Goal: Information Seeking & Learning: Learn about a topic

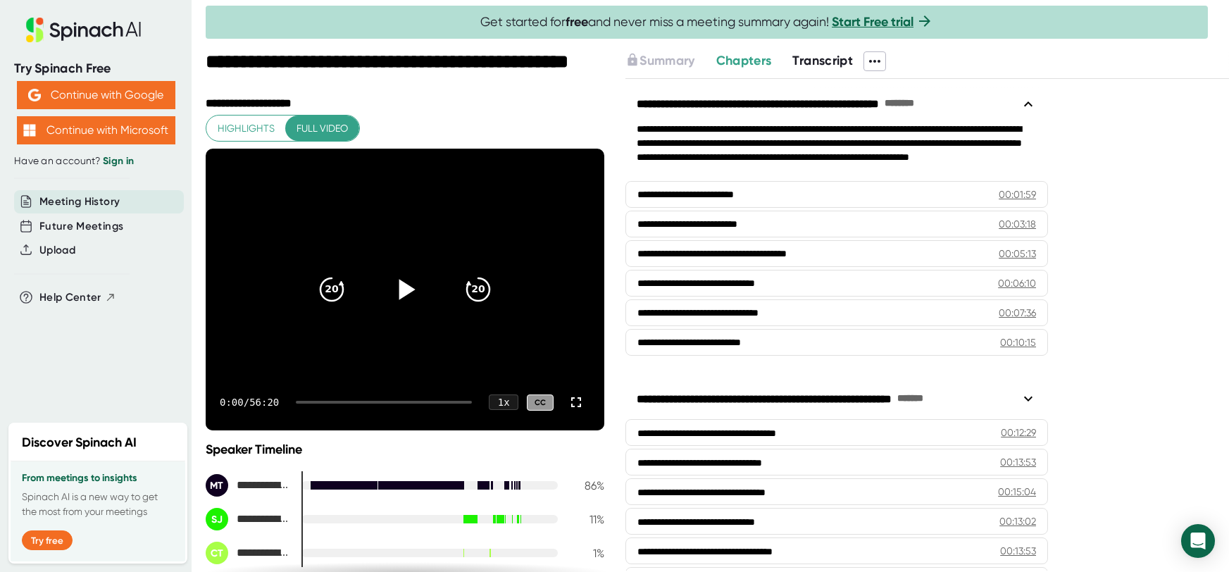
click at [399, 287] on icon at bounding box center [404, 289] width 35 height 35
click at [502, 402] on div "1 x" at bounding box center [503, 402] width 31 height 16
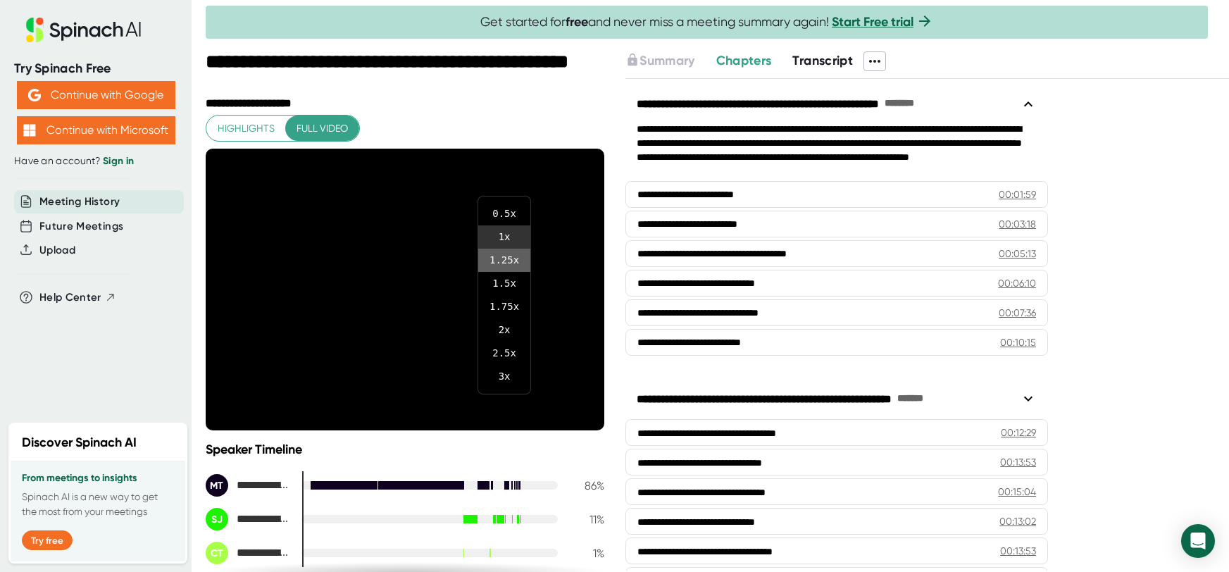
click at [505, 259] on li "1.25 x" at bounding box center [504, 260] width 52 height 23
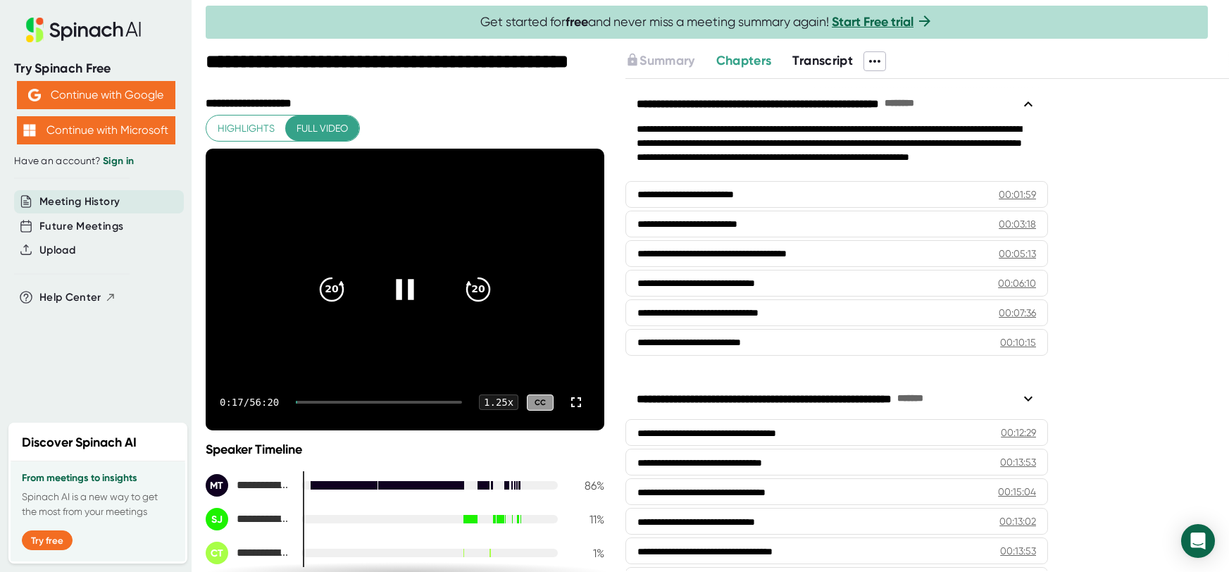
click at [311, 404] on div "0:17 / 56:20 1.25 x CC" at bounding box center [405, 402] width 399 height 56
click at [502, 404] on div "1.25 x" at bounding box center [499, 402] width 42 height 16
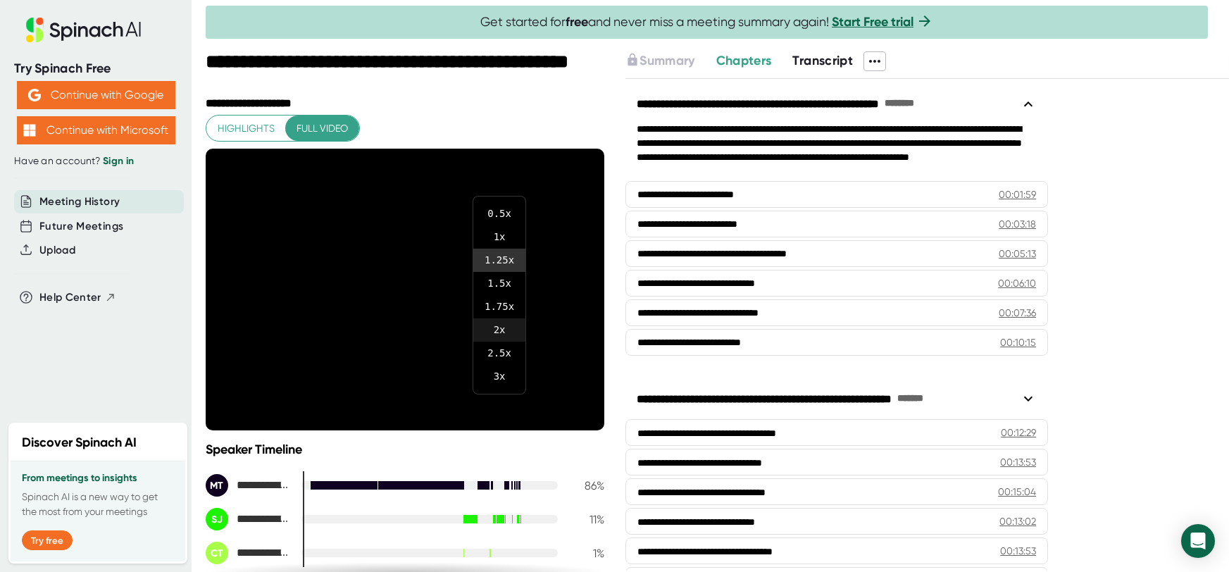
click at [494, 329] on li "2 x" at bounding box center [499, 329] width 52 height 23
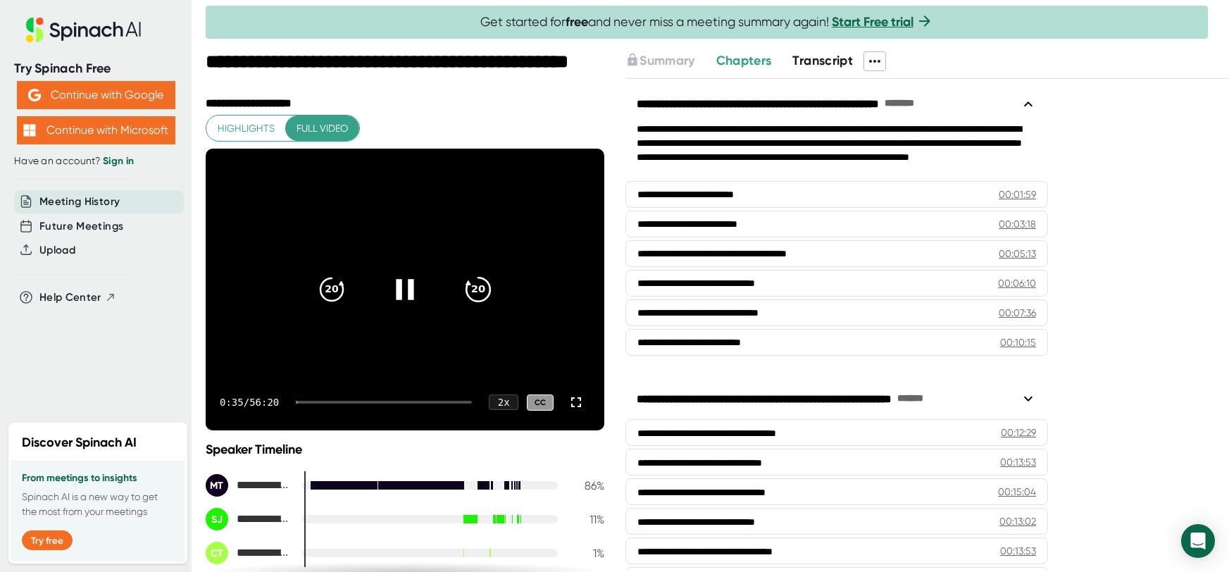
click at [473, 286] on icon "20" at bounding box center [478, 289] width 35 height 35
click at [509, 403] on div "2 x" at bounding box center [503, 402] width 31 height 16
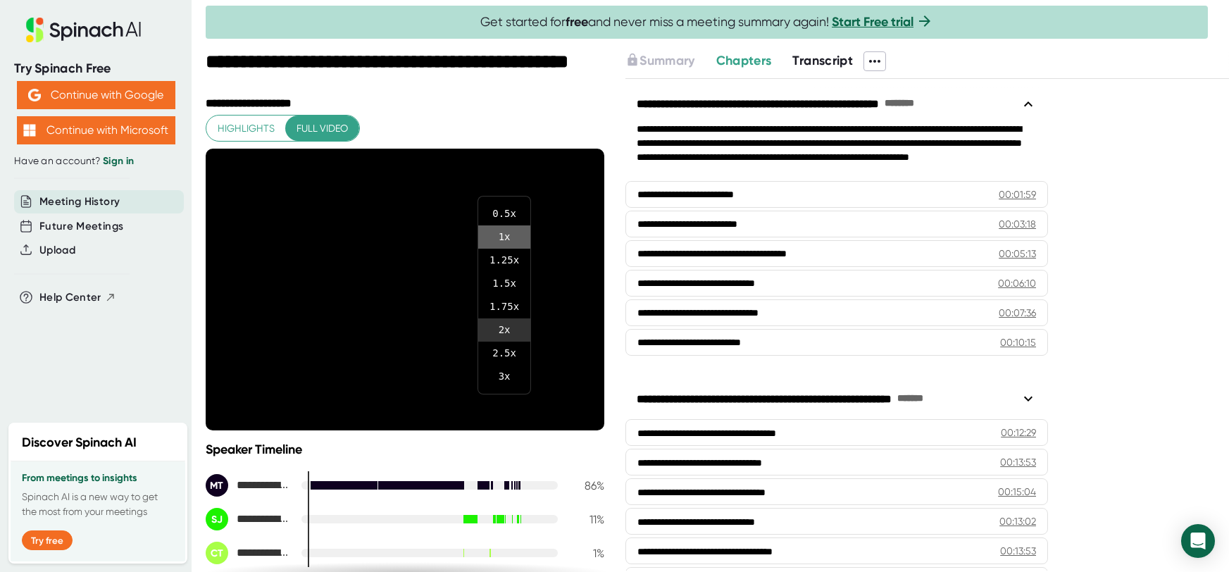
click at [503, 239] on li "1 x" at bounding box center [504, 236] width 52 height 23
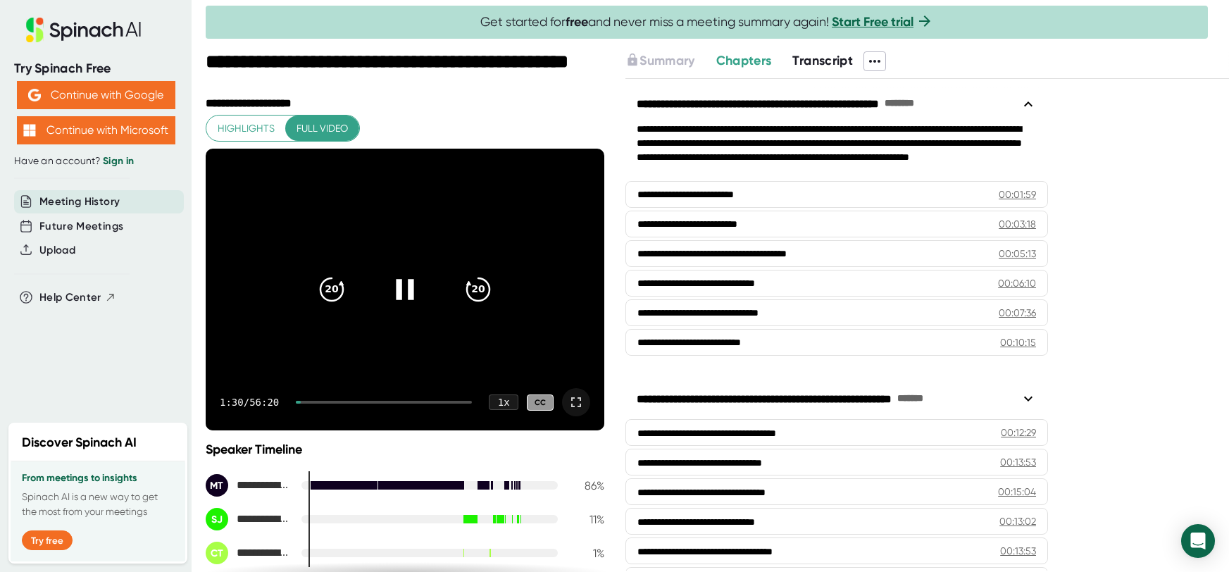
click at [572, 405] on icon at bounding box center [576, 402] width 10 height 10
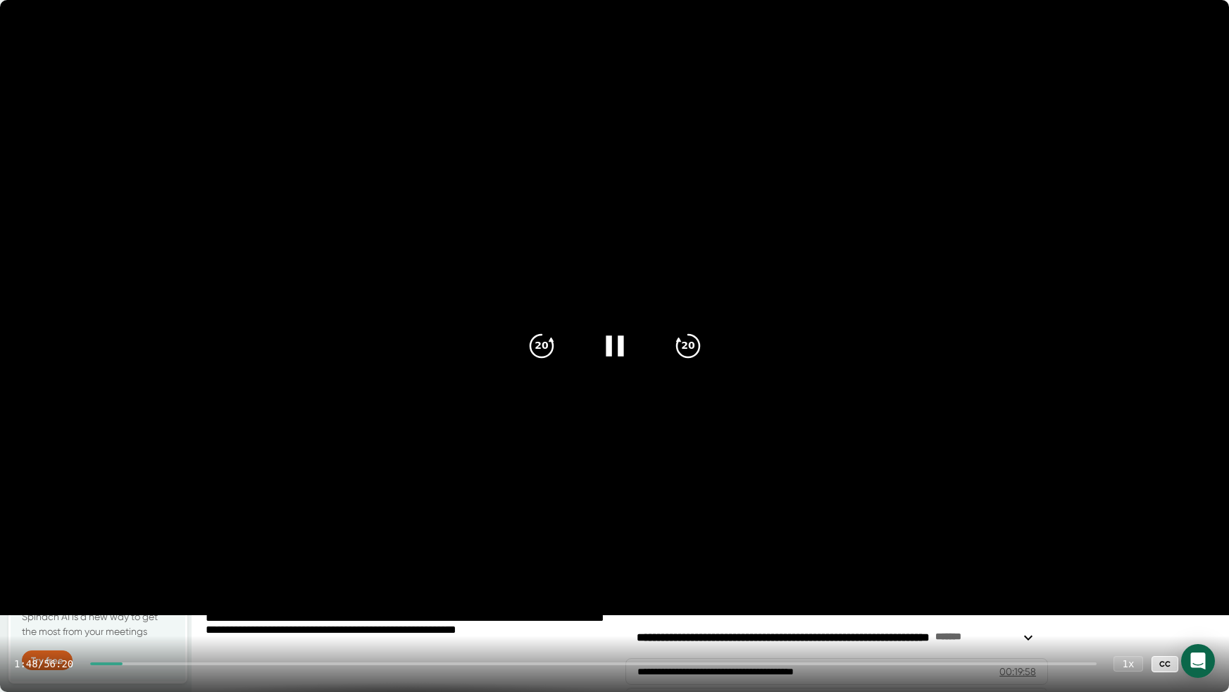
click at [142, 571] on div at bounding box center [593, 663] width 1007 height 3
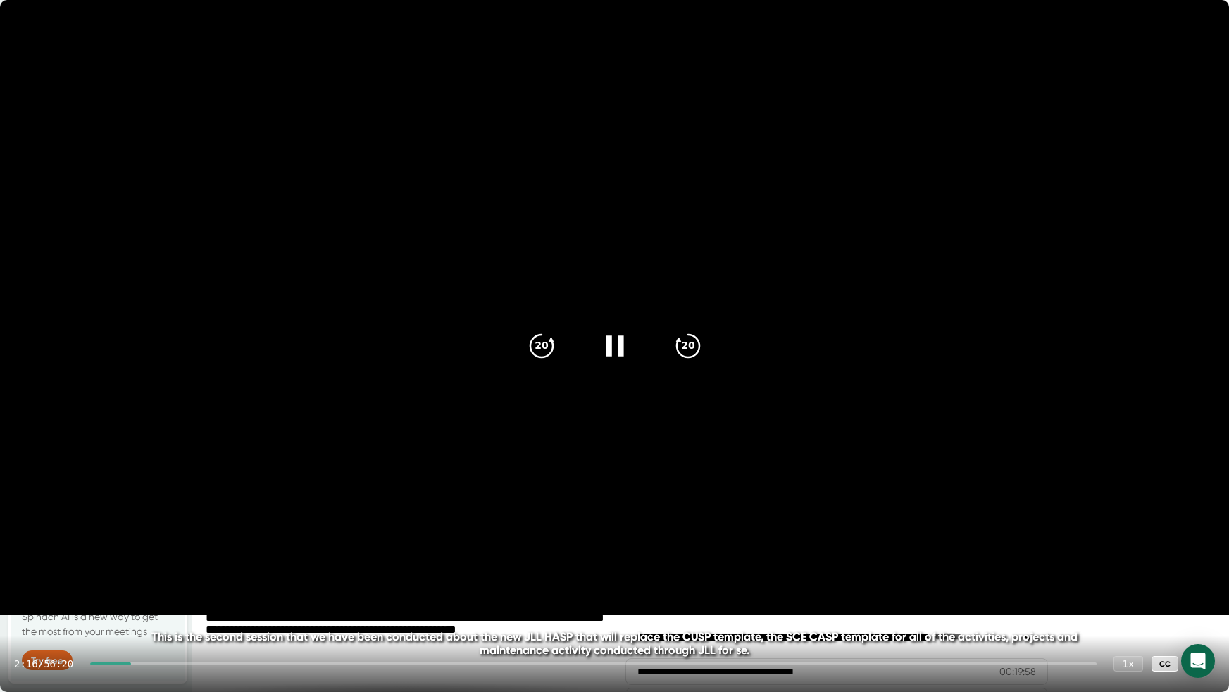
click at [132, 571] on div "2:16 / 56:20 1 x CC" at bounding box center [614, 663] width 1229 height 56
click at [1204, 571] on div at bounding box center [1201, 663] width 28 height 28
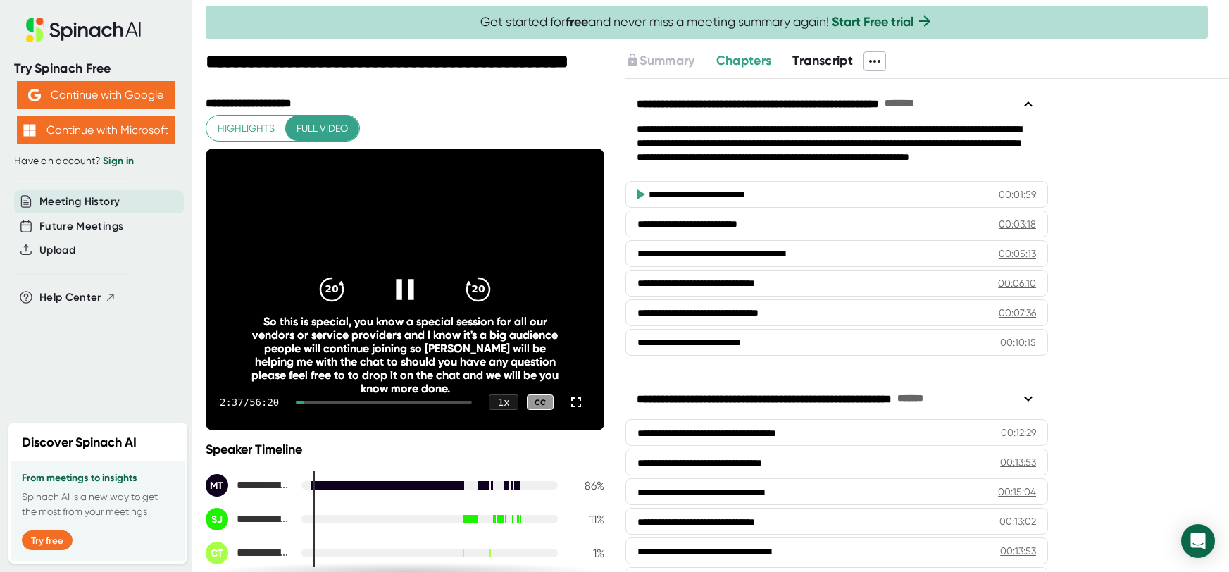
click at [409, 301] on icon at bounding box center [404, 289] width 35 height 35
click at [401, 297] on icon at bounding box center [407, 290] width 16 height 20
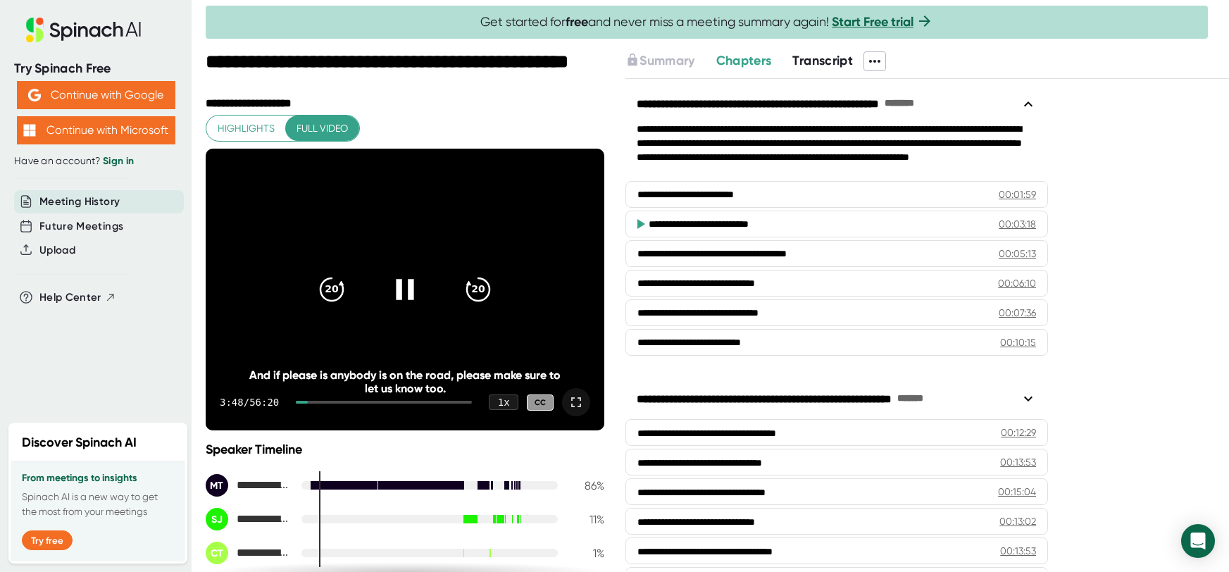
click at [573, 402] on icon at bounding box center [576, 402] width 17 height 17
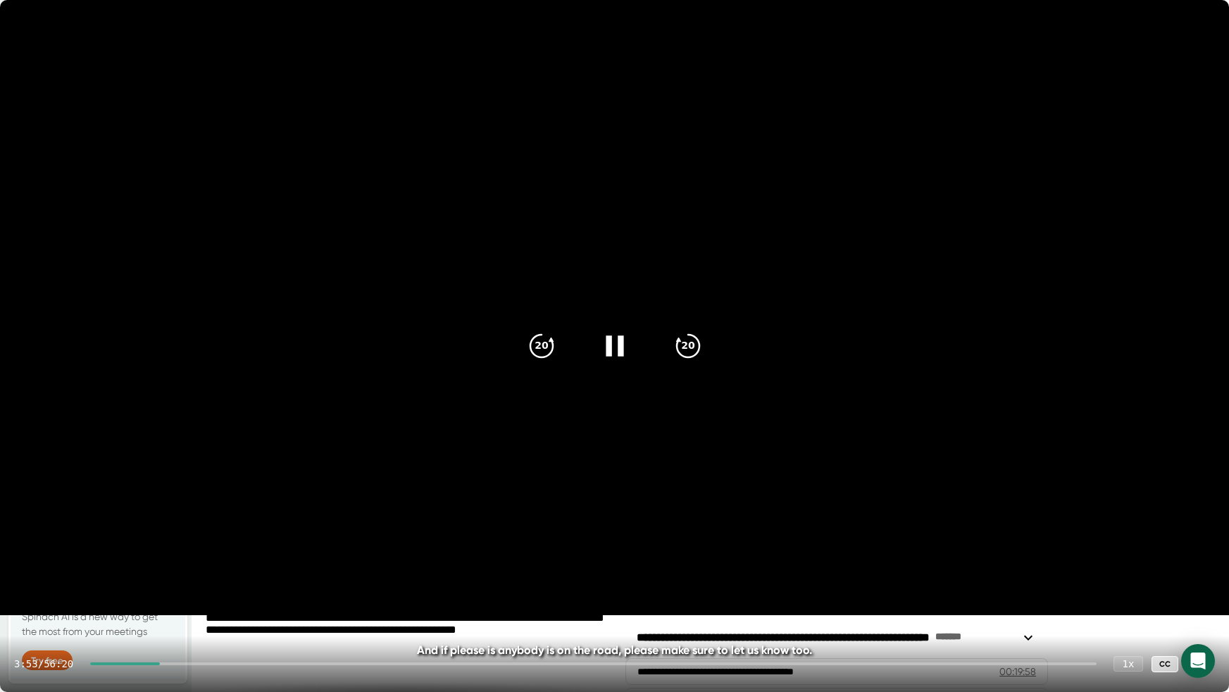
click at [603, 344] on icon at bounding box center [614, 345] width 35 height 35
click at [630, 330] on div at bounding box center [614, 345] width 59 height 59
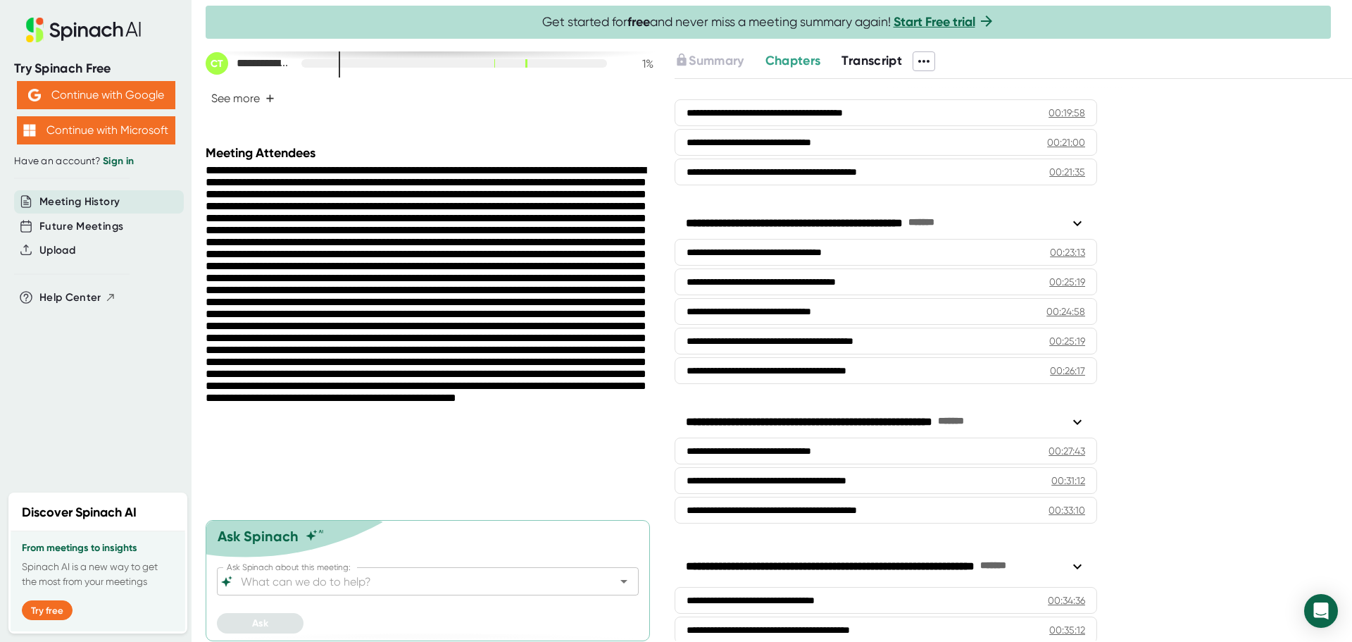
scroll to position [472, 0]
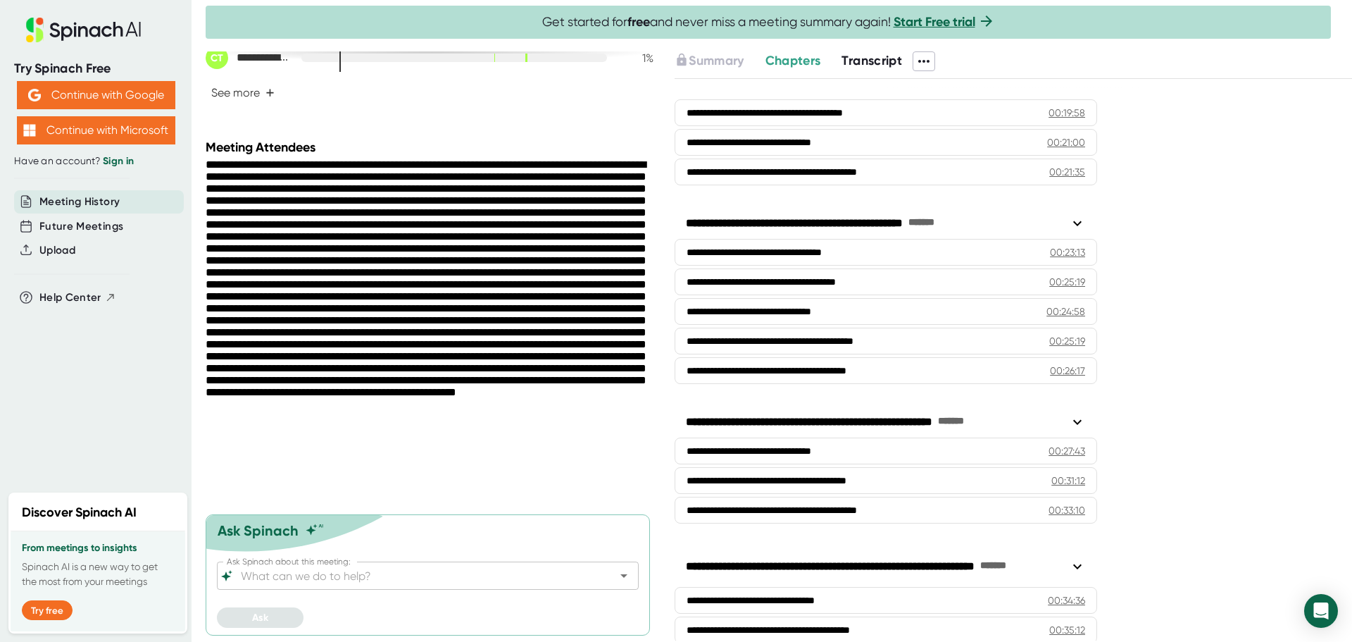
click at [485, 571] on input "Ask Spinach about this meeting:" at bounding box center [415, 576] width 355 height 20
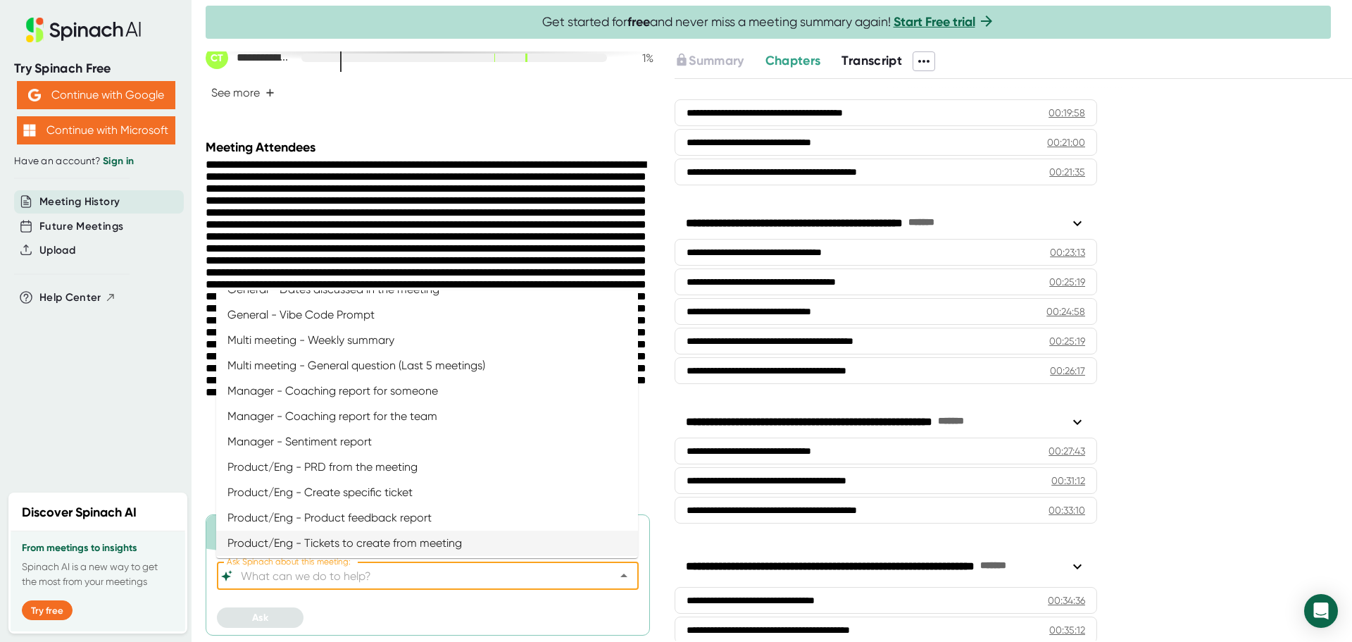
scroll to position [397, 0]
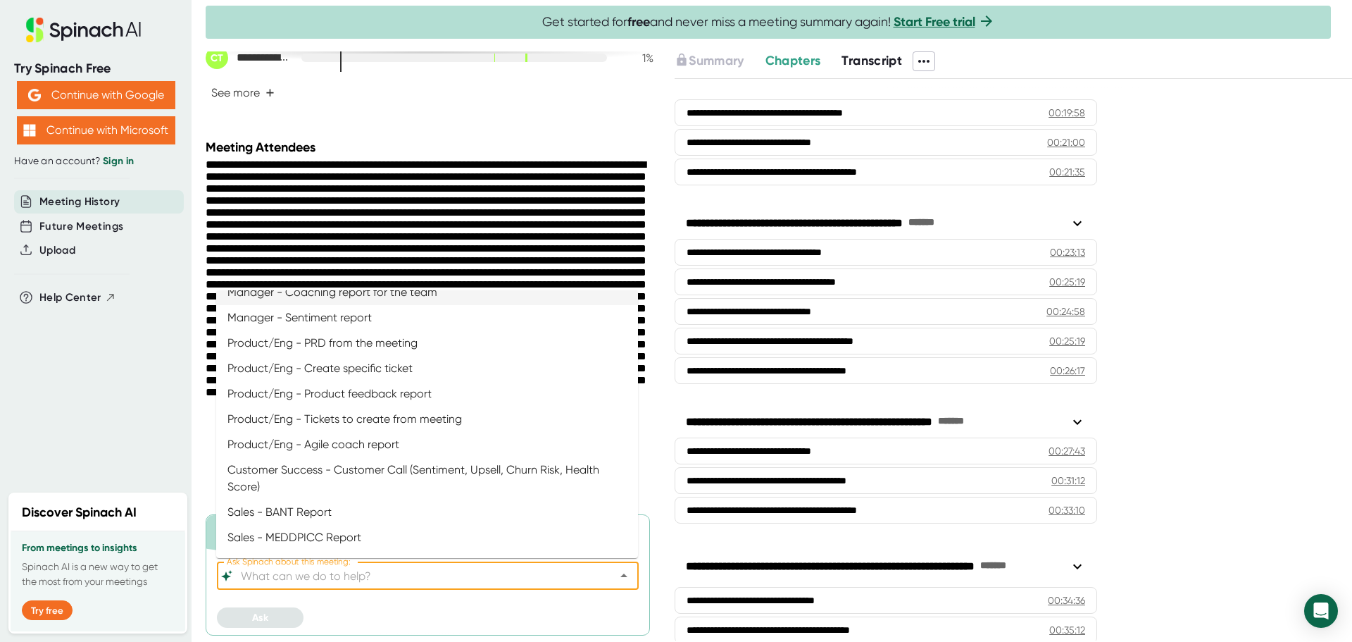
click at [434, 202] on div at bounding box center [432, 325] width 452 height 335
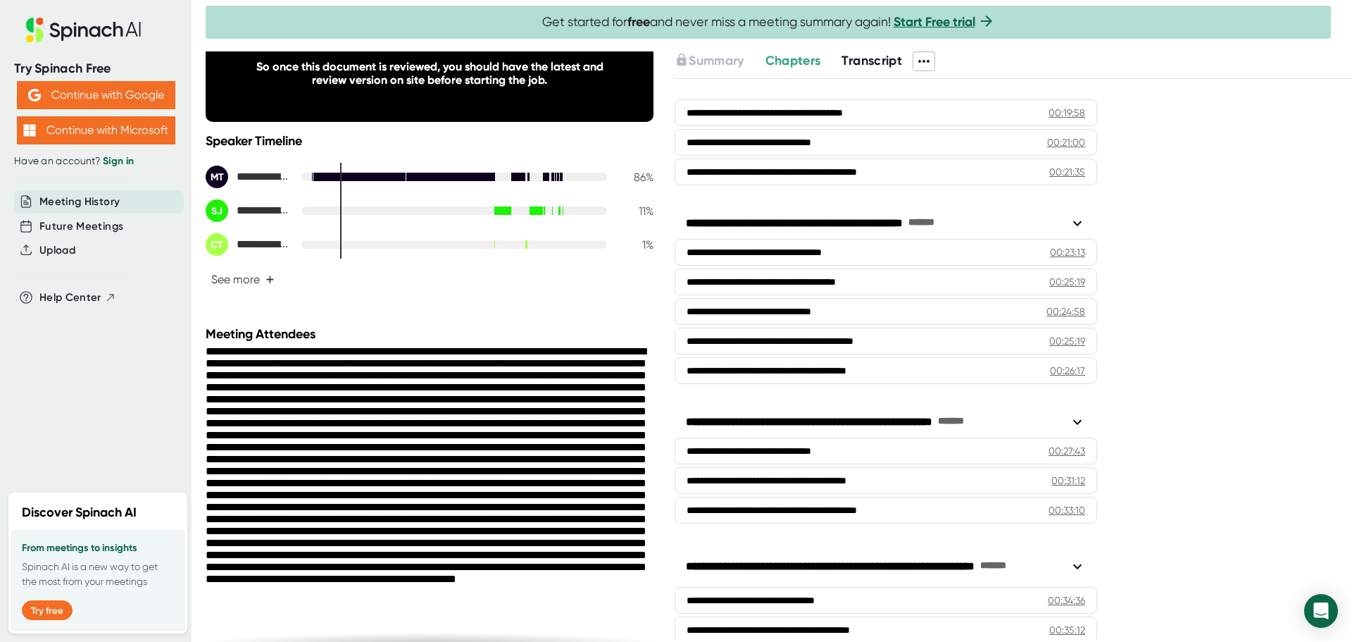
scroll to position [0, 0]
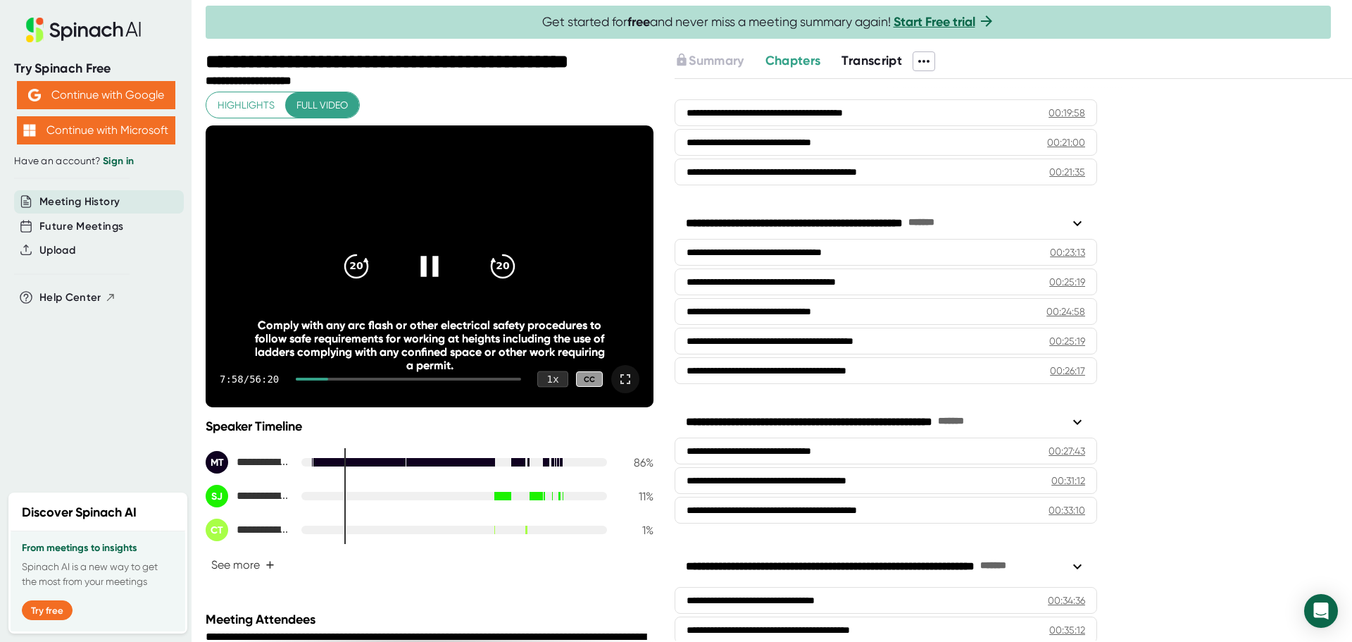
click at [542, 384] on div "1 x" at bounding box center [552, 379] width 31 height 16
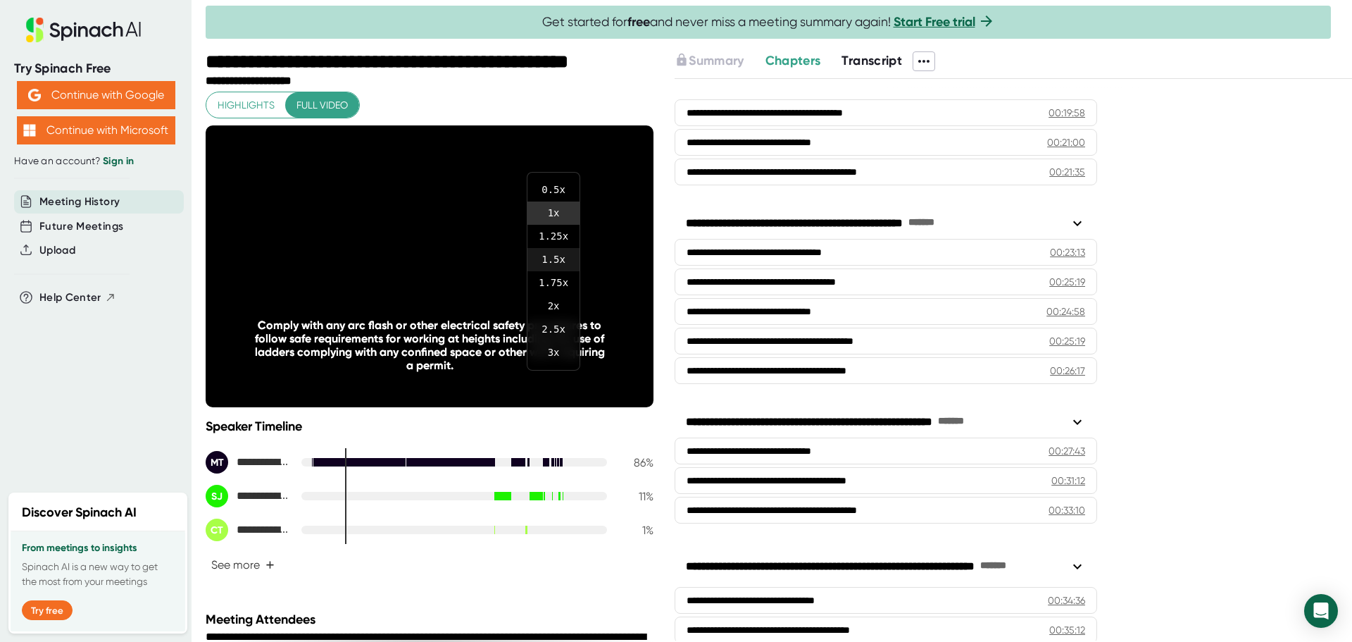
click at [564, 253] on li "1.5 x" at bounding box center [554, 259] width 52 height 23
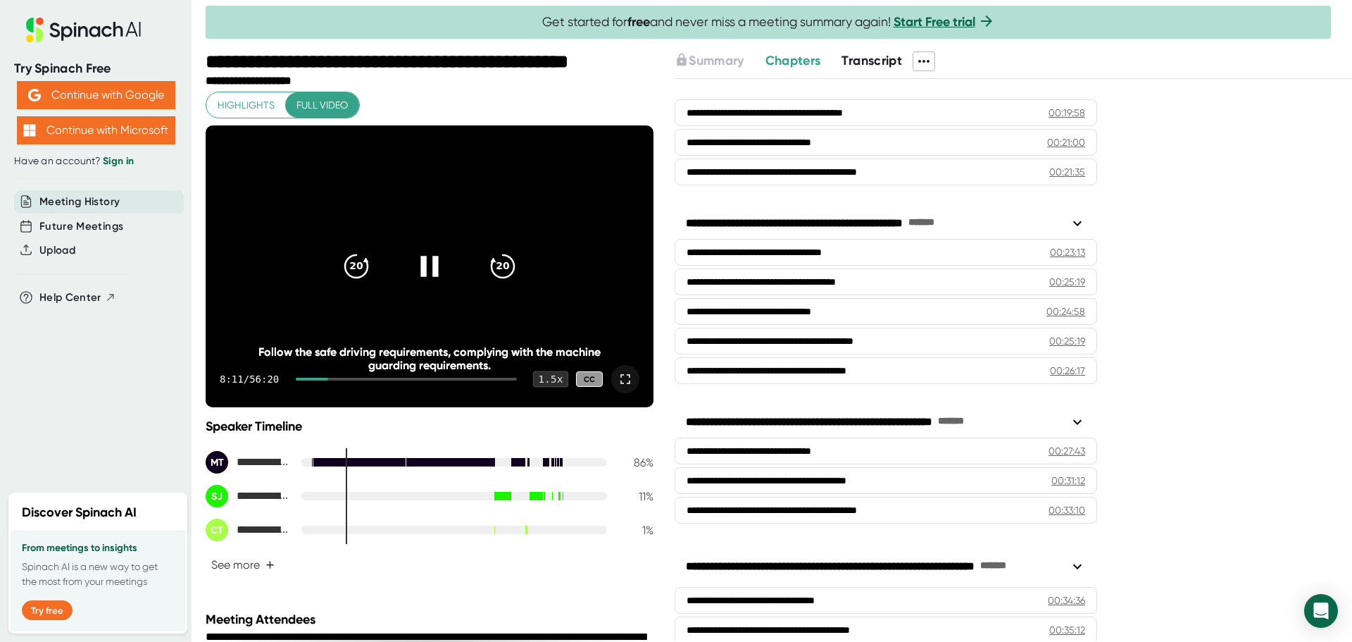
click at [560, 380] on div "1.5 x" at bounding box center [550, 379] width 35 height 16
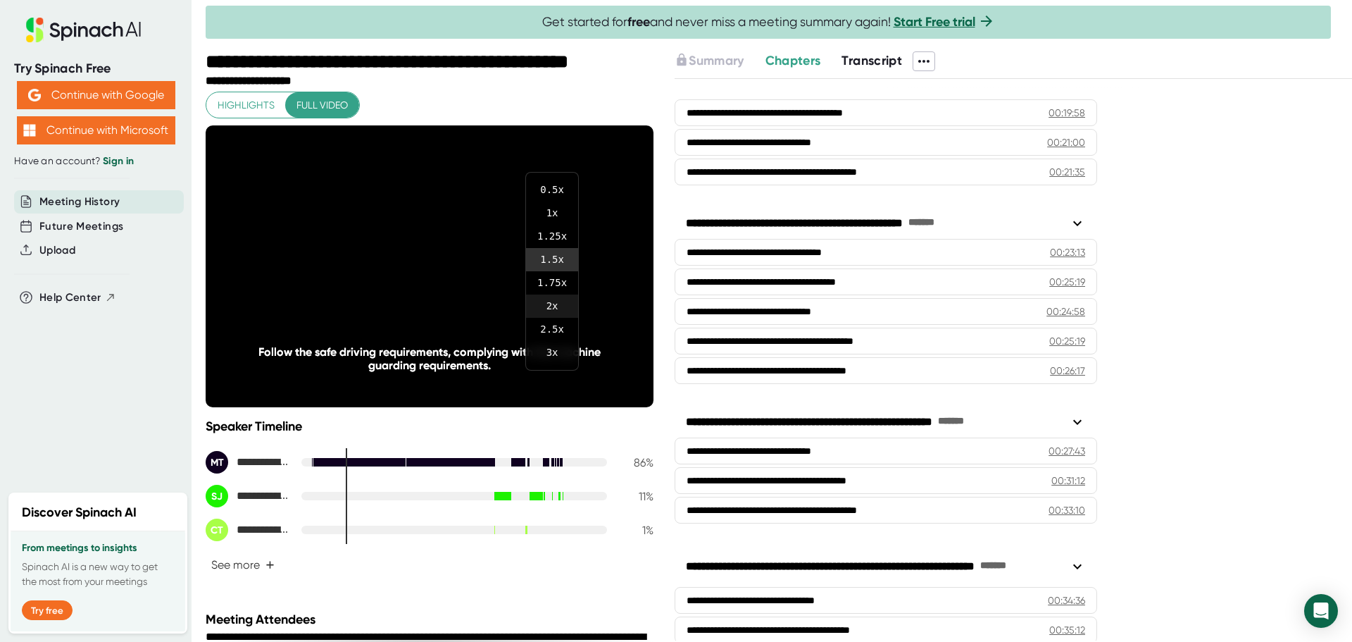
click at [549, 297] on li "2 x" at bounding box center [552, 305] width 52 height 23
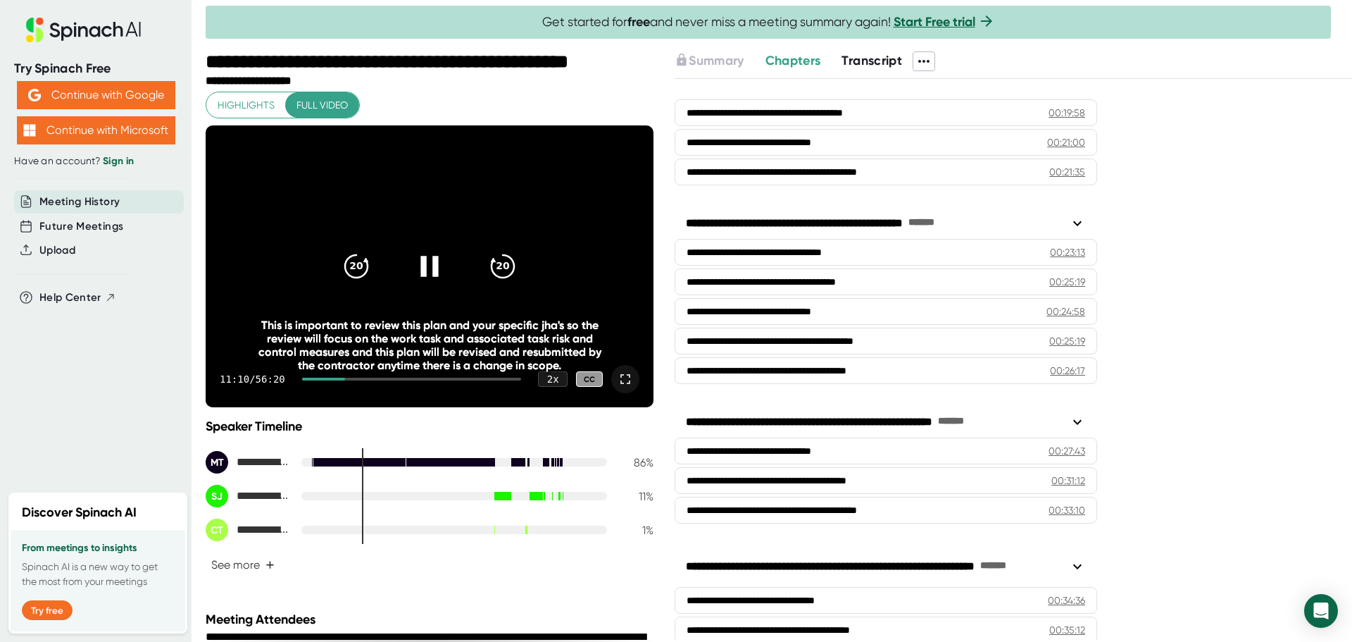
click at [435, 261] on icon at bounding box center [430, 266] width 18 height 20
click at [321, 378] on div at bounding box center [324, 379] width 44 height 3
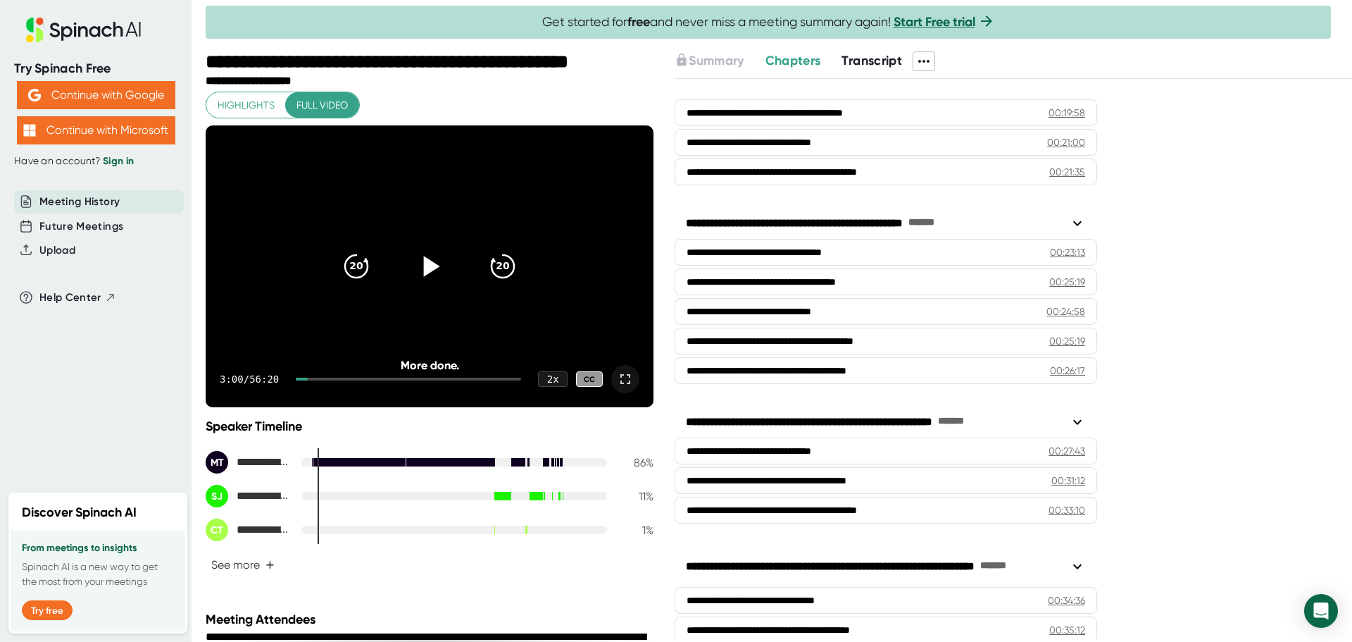
click at [435, 270] on icon at bounding box center [429, 266] width 35 height 35
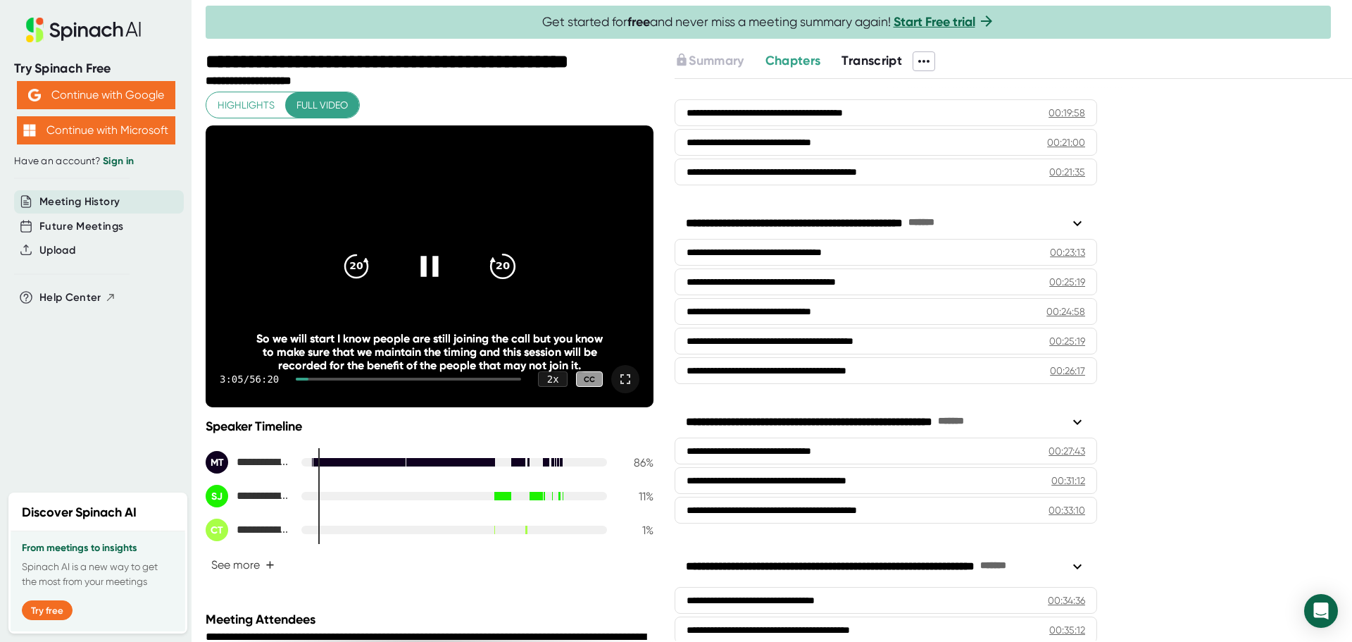
click at [511, 254] on icon "20" at bounding box center [502, 266] width 35 height 35
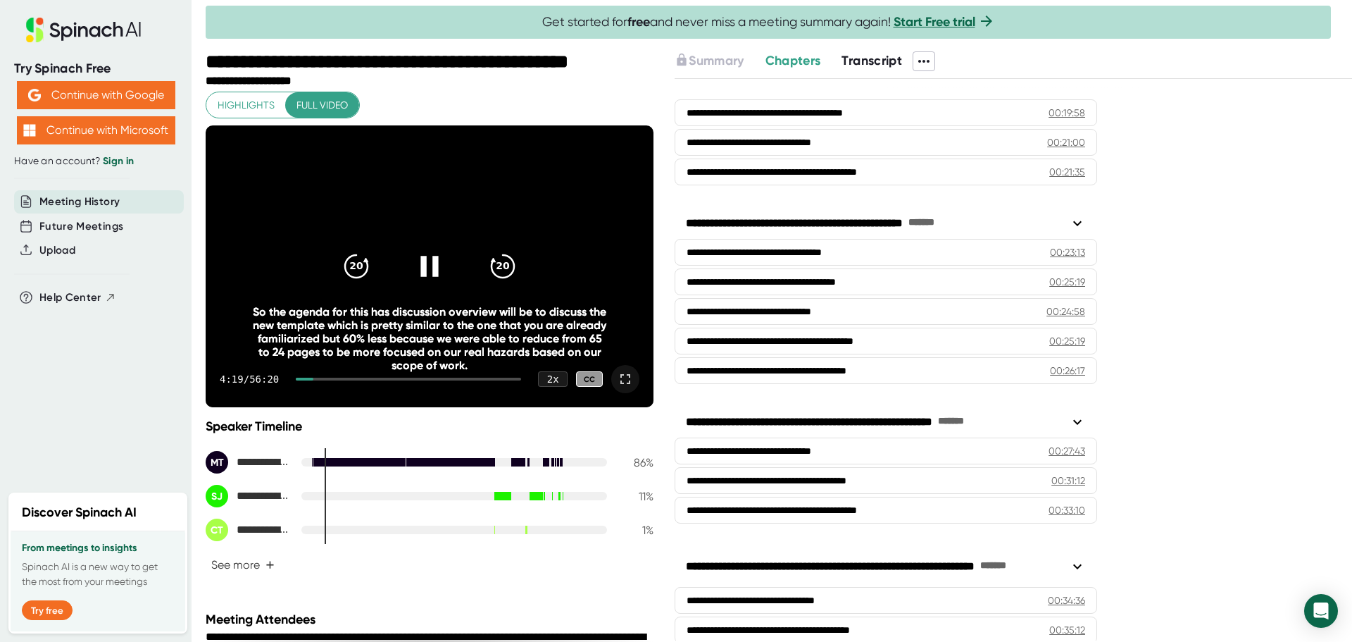
click at [427, 261] on icon at bounding box center [429, 266] width 35 height 35
click at [427, 261] on icon at bounding box center [432, 266] width 16 height 20
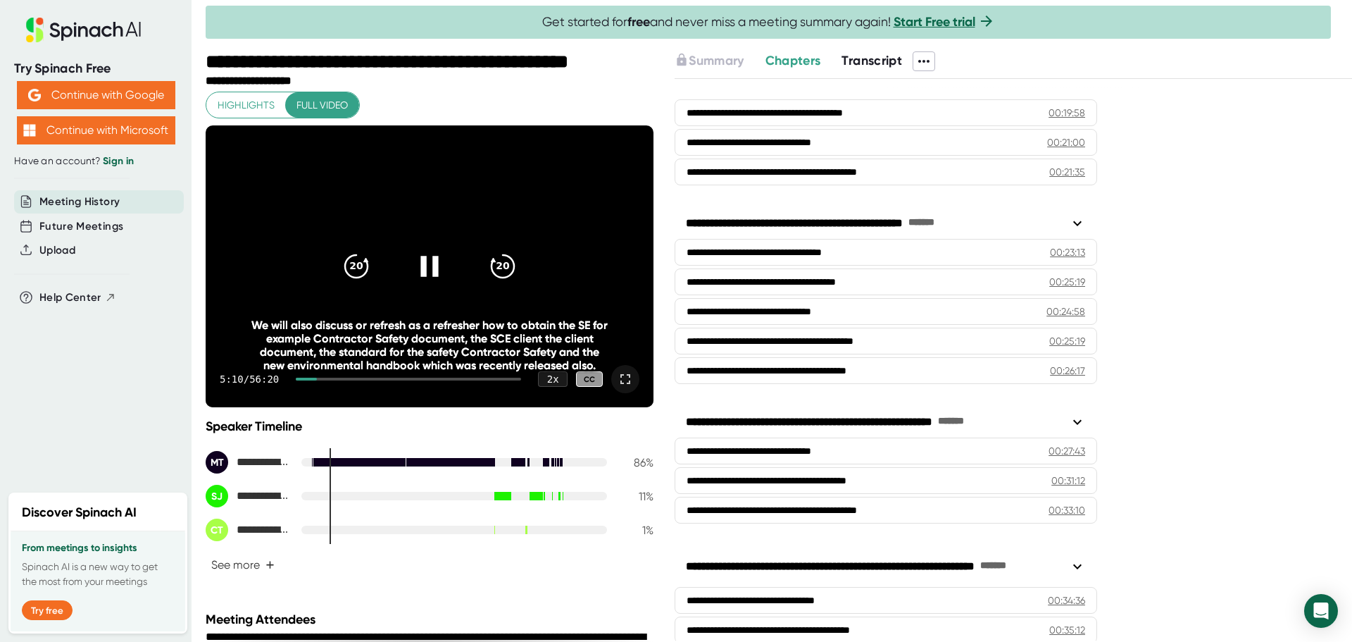
click at [425, 270] on icon at bounding box center [430, 266] width 18 height 20
click at [425, 270] on icon at bounding box center [432, 266] width 16 height 20
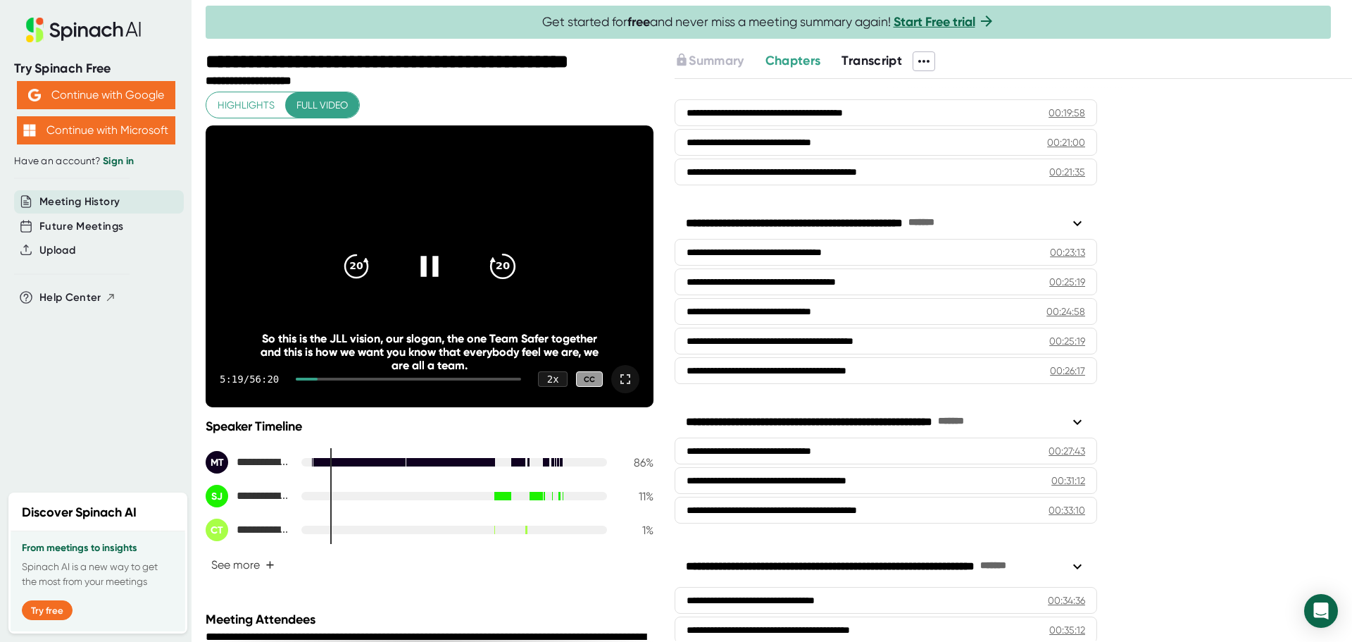
click at [498, 261] on icon "20" at bounding box center [502, 266] width 35 height 35
click at [499, 287] on div "20" at bounding box center [502, 266] width 59 height 59
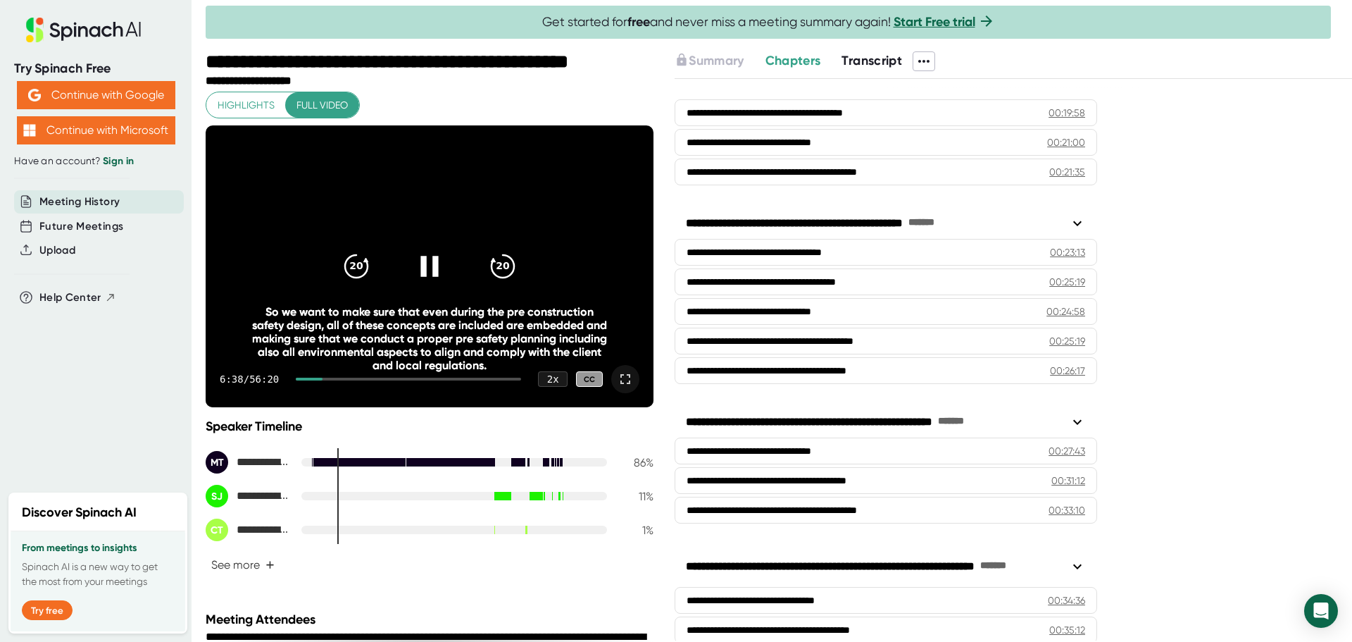
click at [628, 382] on icon at bounding box center [626, 379] width 10 height 10
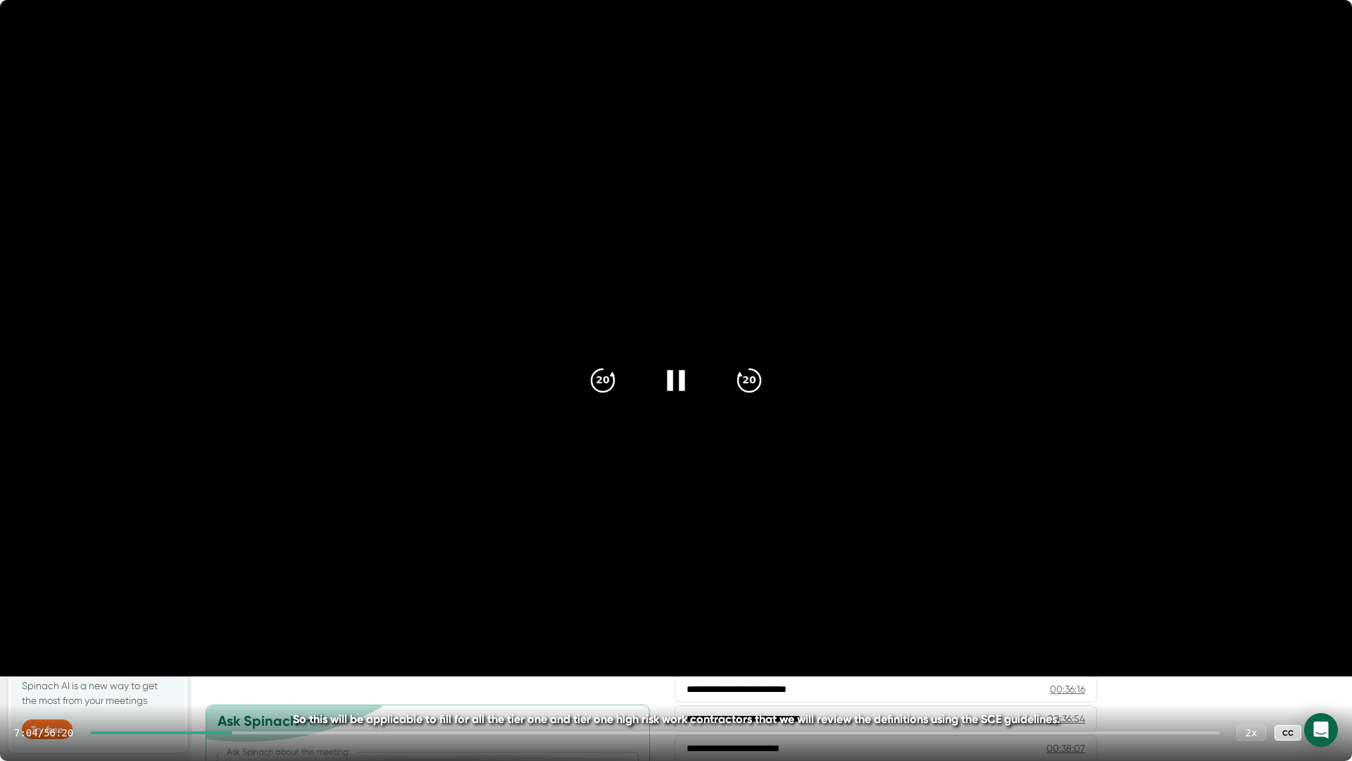
click at [682, 390] on icon at bounding box center [676, 380] width 35 height 35
click at [663, 383] on icon at bounding box center [676, 380] width 35 height 35
click at [692, 375] on div at bounding box center [676, 380] width 59 height 59
click at [650, 370] on div at bounding box center [676, 380] width 59 height 59
click at [1228, 571] on div "2 x" at bounding box center [1251, 732] width 31 height 16
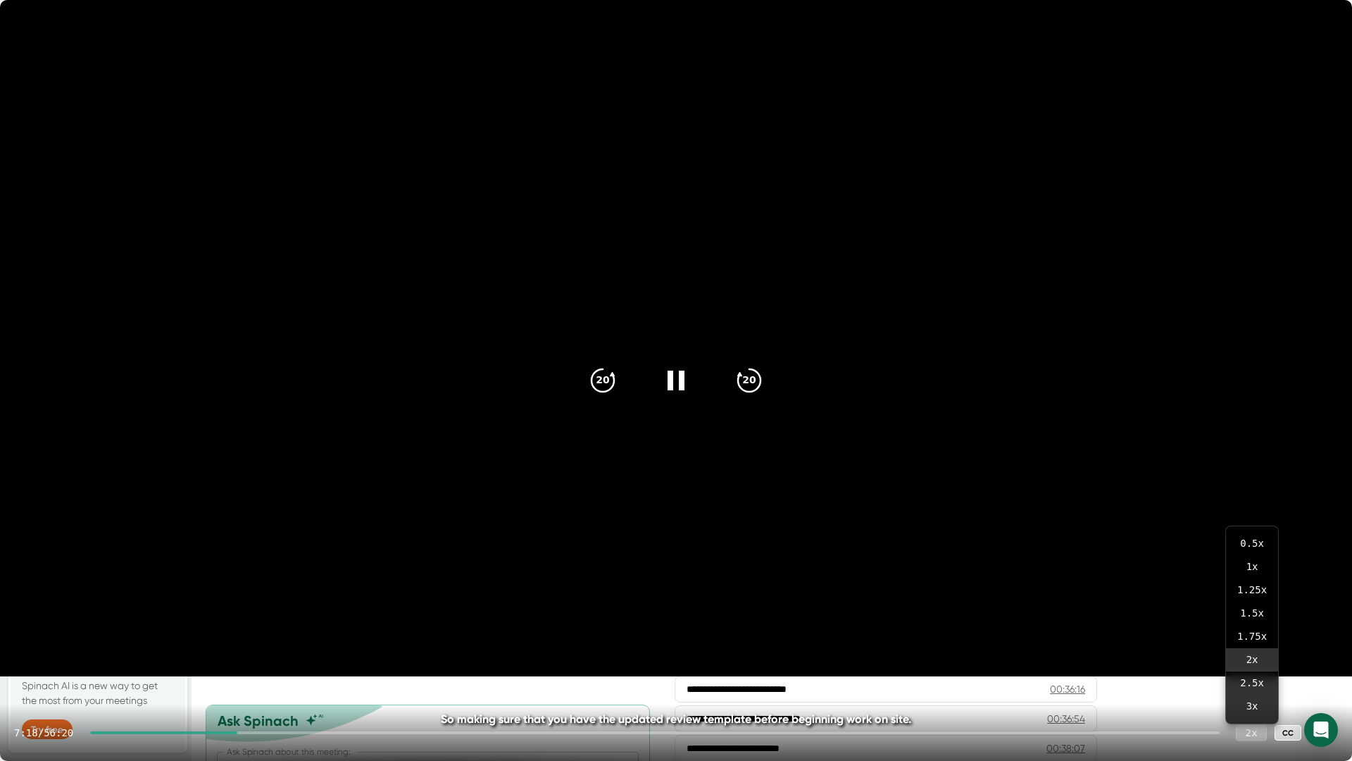
click at [1228, 571] on div "2 x" at bounding box center [1251, 732] width 31 height 16
click at [678, 380] on icon at bounding box center [676, 380] width 35 height 35
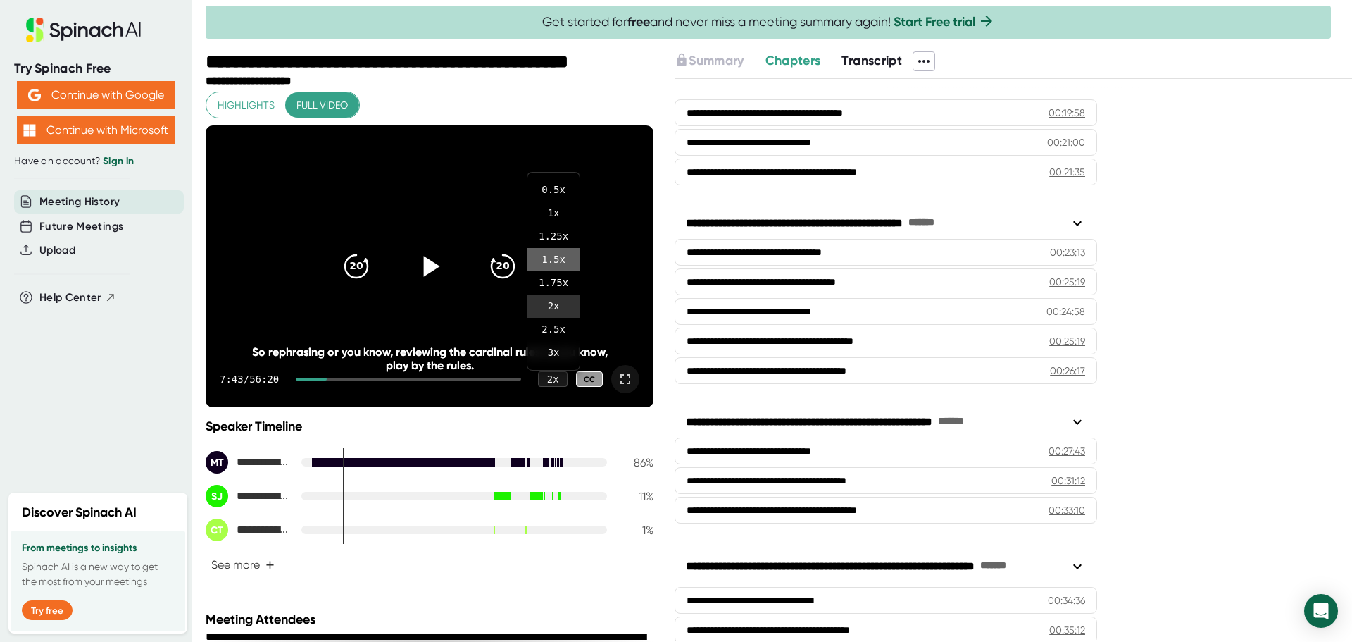
click at [573, 252] on li "1.5 x" at bounding box center [554, 259] width 52 height 23
click at [425, 251] on icon at bounding box center [429, 266] width 35 height 35
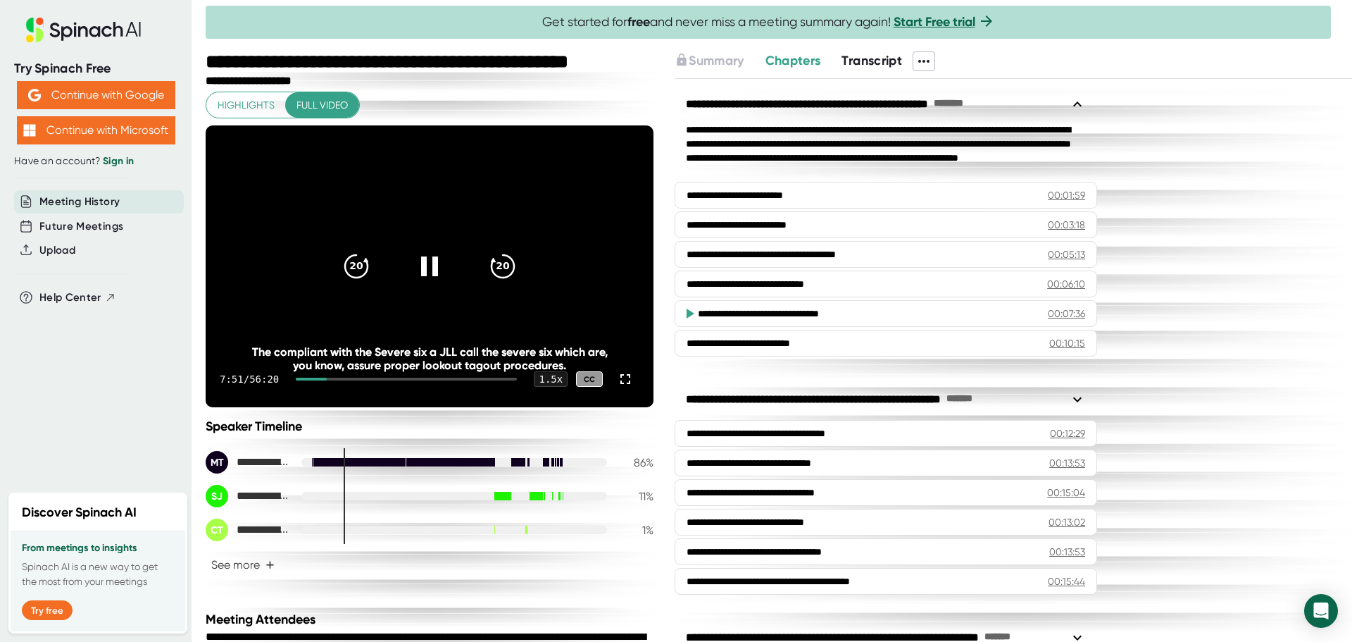
scroll to position [559, 0]
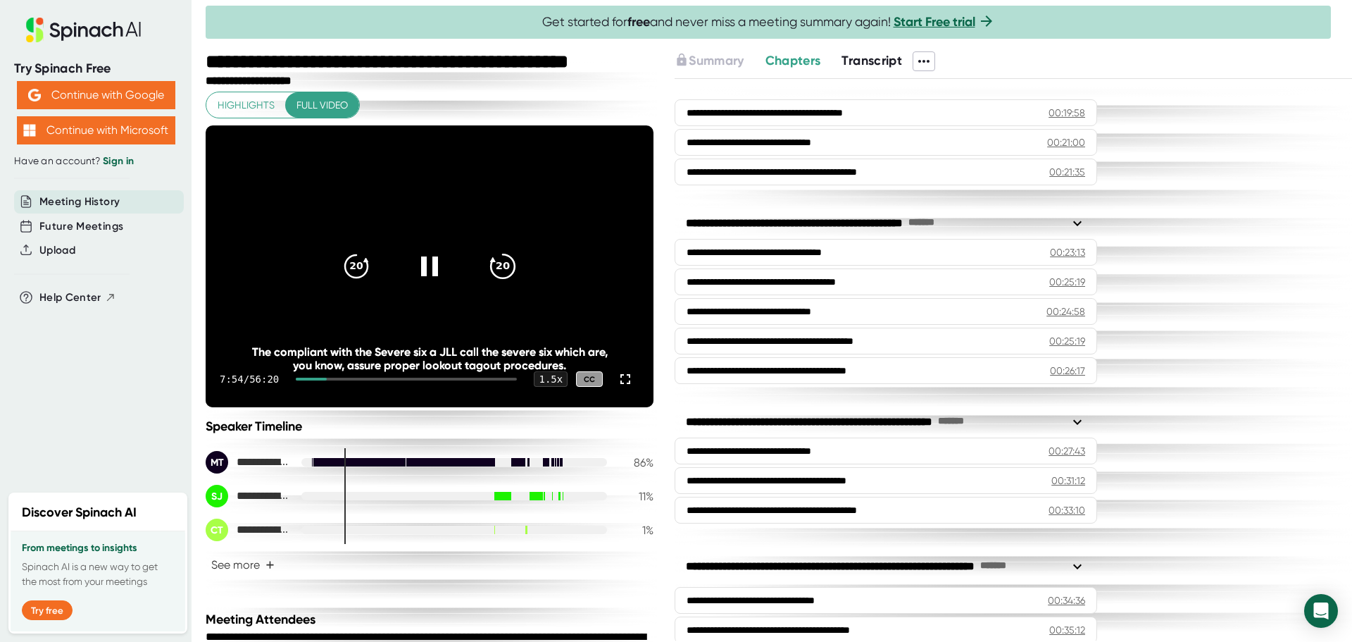
click at [522, 265] on div "20" at bounding box center [502, 266] width 59 height 59
click at [506, 275] on icon "20" at bounding box center [502, 266] width 35 height 35
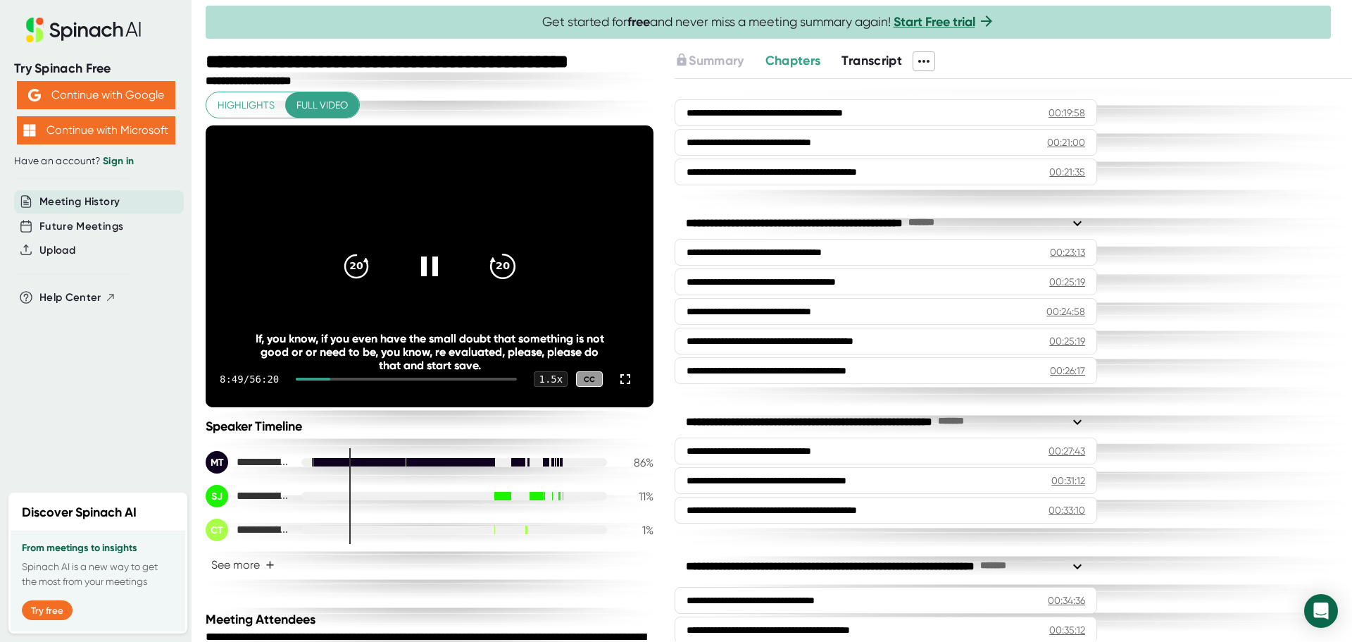
click at [496, 288] on div "20" at bounding box center [502, 266] width 59 height 59
